Goal: Task Accomplishment & Management: Manage account settings

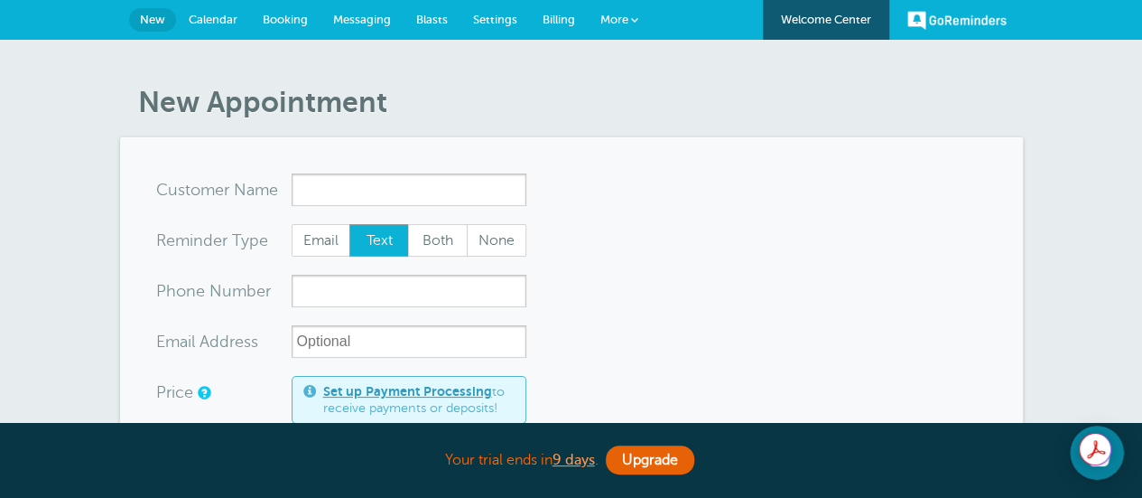
click at [220, 21] on span "Calendar" at bounding box center [213, 20] width 49 height 14
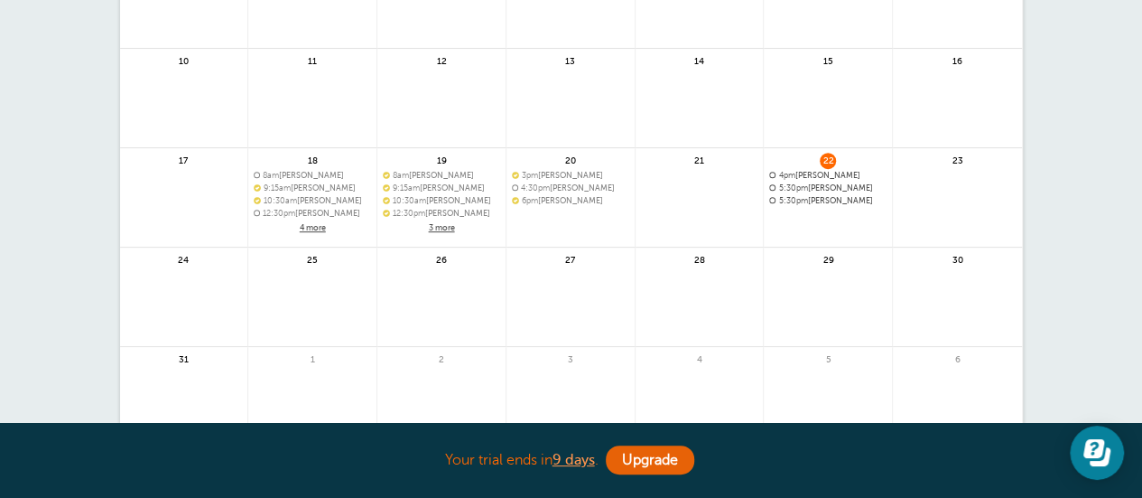
scroll to position [332, 0]
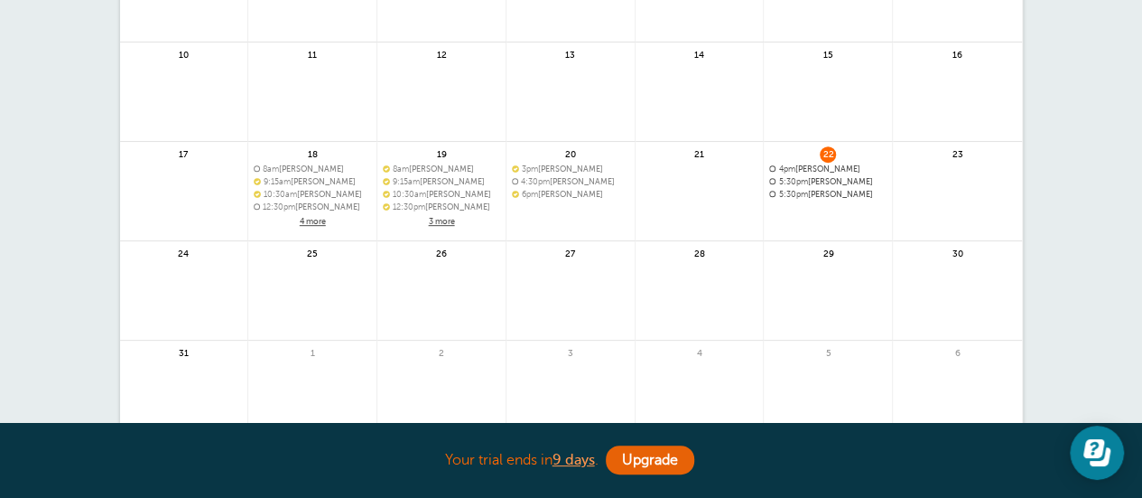
click at [834, 166] on span "4pm [PERSON_NAME]" at bounding box center [827, 169] width 117 height 10
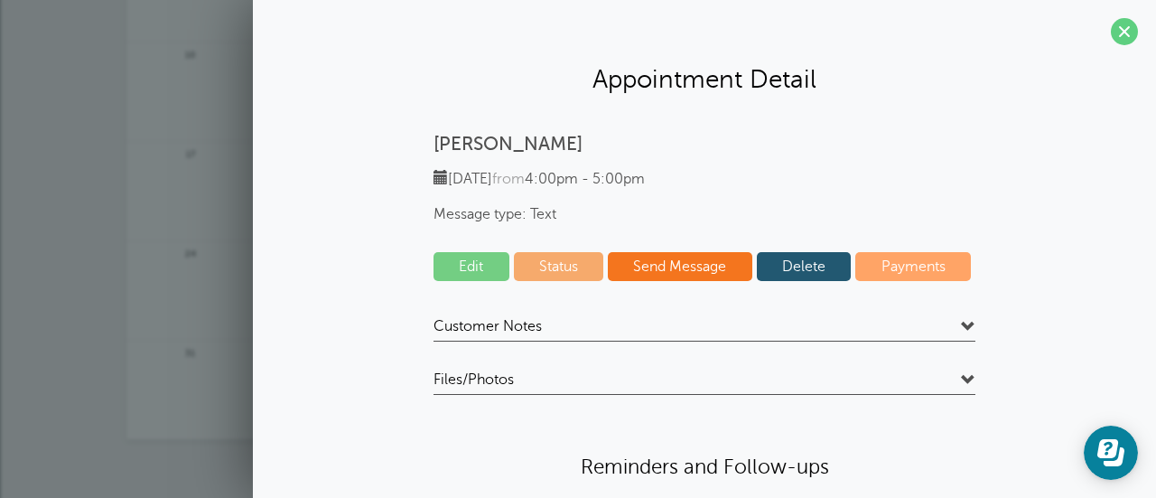
click at [804, 264] on link "Delete" at bounding box center [804, 266] width 95 height 29
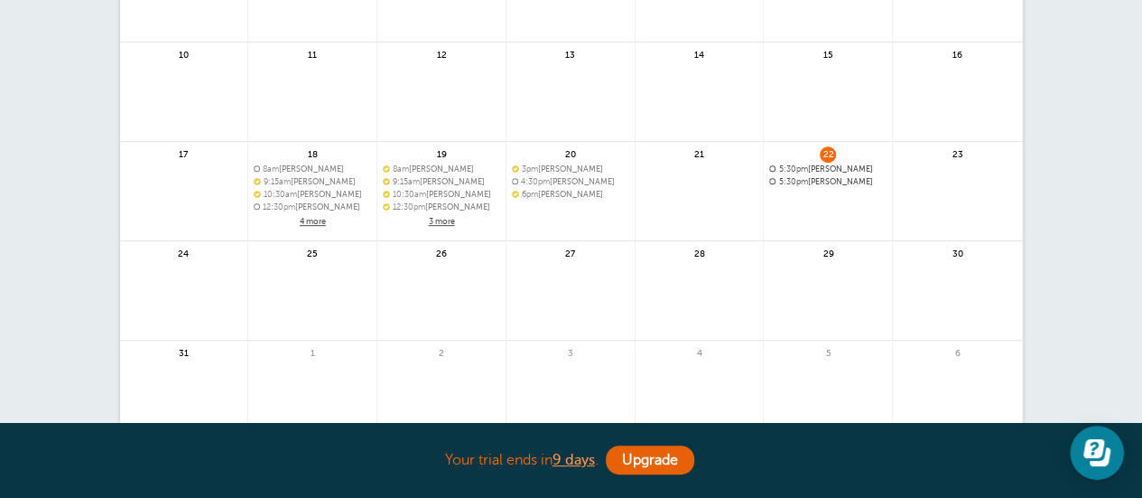
scroll to position [0, 0]
